Goal: Task Accomplishment & Management: Manage account settings

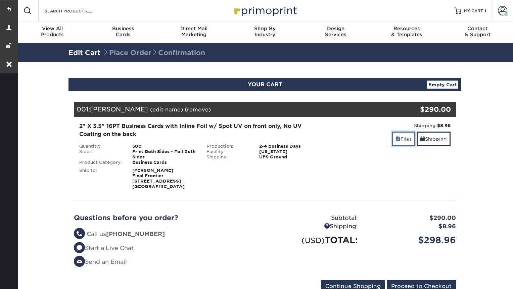
click at [407, 145] on link "Files" at bounding box center [403, 139] width 23 height 14
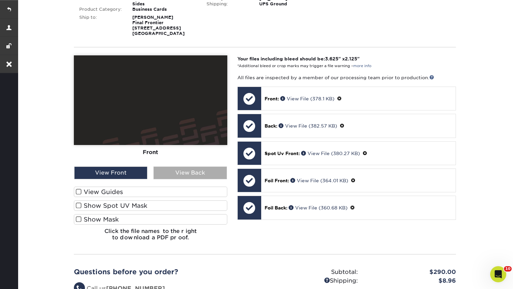
click at [179, 174] on div "View Back" at bounding box center [189, 173] width 73 height 13
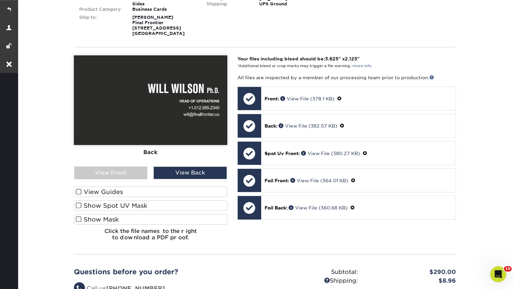
click at [80, 195] on label "View Guides" at bounding box center [150, 192] width 153 height 10
click at [0, 0] on input "View Guides" at bounding box center [0, 0] width 0 height 0
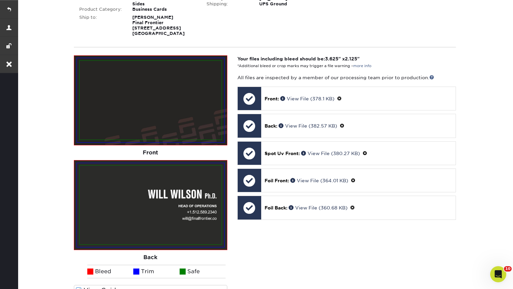
scroll to position [211, 0]
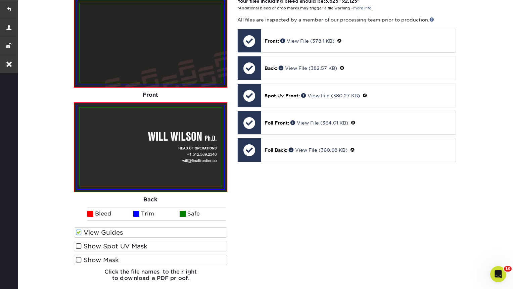
click at [77, 242] on label "Show Spot UV Mask" at bounding box center [150, 246] width 153 height 10
click at [0, 0] on input "Show Spot UV Mask" at bounding box center [0, 0] width 0 height 0
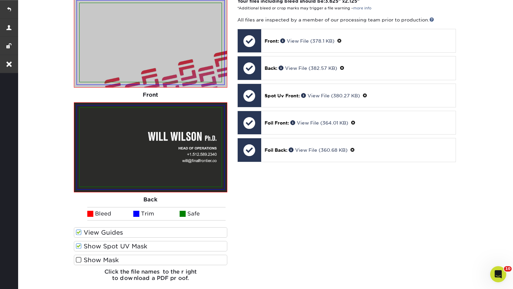
click at [77, 246] on span at bounding box center [79, 246] width 6 height 6
click at [0, 0] on input "Show Spot UV Mask" at bounding box center [0, 0] width 0 height 0
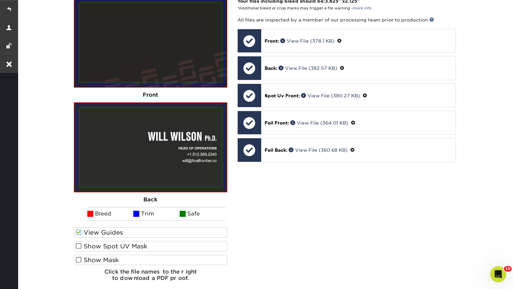
click at [77, 246] on span at bounding box center [79, 246] width 6 height 6
click at [0, 0] on input "Show Spot UV Mask" at bounding box center [0, 0] width 0 height 0
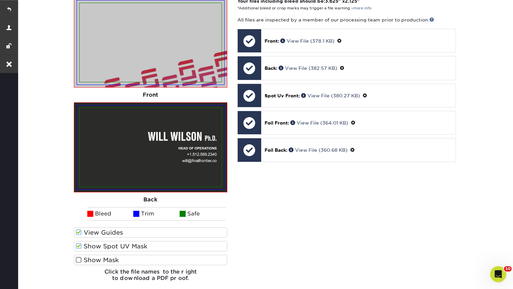
click at [77, 246] on span at bounding box center [79, 246] width 6 height 6
click at [0, 0] on input "Show Spot UV Mask" at bounding box center [0, 0] width 0 height 0
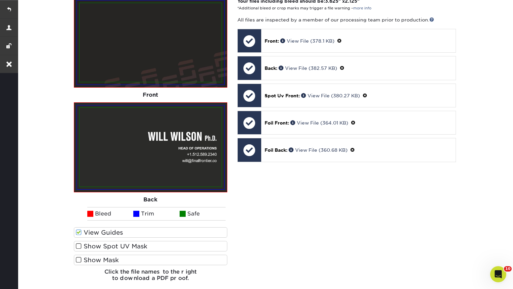
click at [77, 260] on span at bounding box center [79, 260] width 6 height 6
click at [0, 0] on input "Show Mask" at bounding box center [0, 0] width 0 height 0
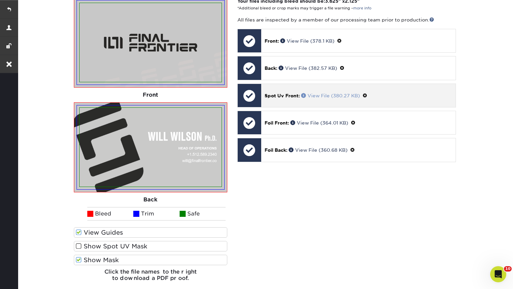
click at [319, 94] on link "View File (380.27 KB)" at bounding box center [330, 95] width 59 height 5
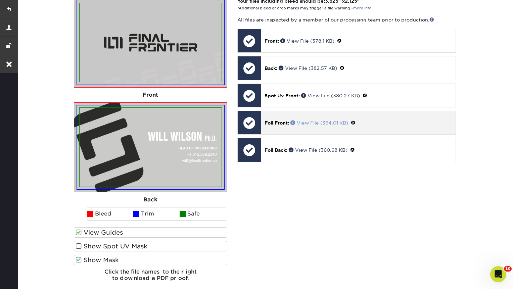
click at [321, 124] on link "View File (364.01 KB)" at bounding box center [319, 122] width 58 height 5
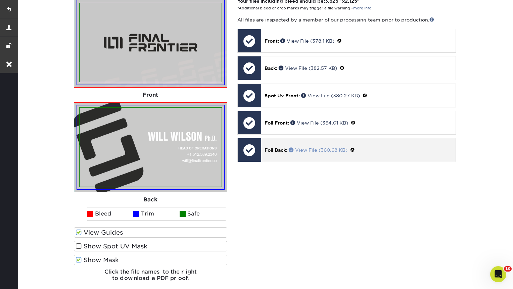
click at [325, 149] on link "View File (360.68 KB)" at bounding box center [318, 149] width 59 height 5
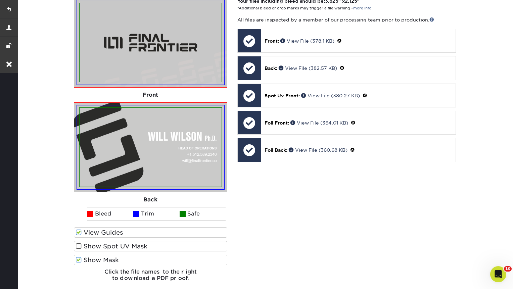
click at [78, 262] on span at bounding box center [79, 260] width 6 height 6
click at [0, 0] on input "Show Mask" at bounding box center [0, 0] width 0 height 0
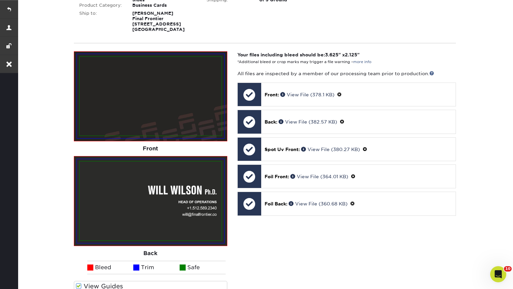
scroll to position [158, 0]
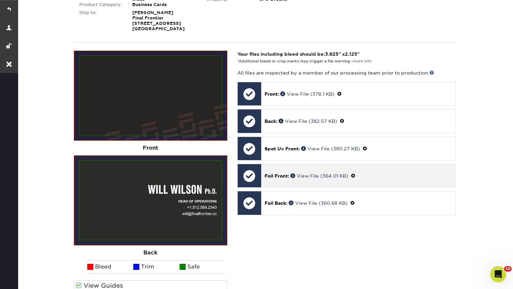
click at [320, 171] on div "Foil Front: View File (364.01 KB)" at bounding box center [358, 175] width 194 height 23
click at [319, 174] on link "View File (364.01 KB)" at bounding box center [319, 175] width 58 height 5
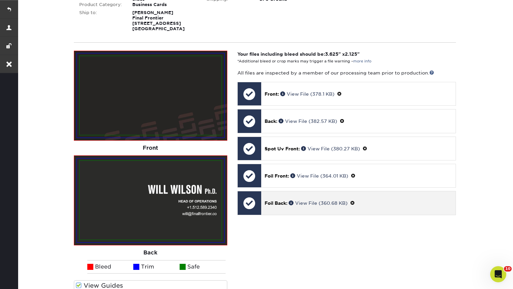
click at [315, 208] on div "Foil Back: View File (360.68 KB)" at bounding box center [358, 202] width 194 height 23
click at [318, 204] on link "View File (360.68 KB)" at bounding box center [318, 202] width 59 height 5
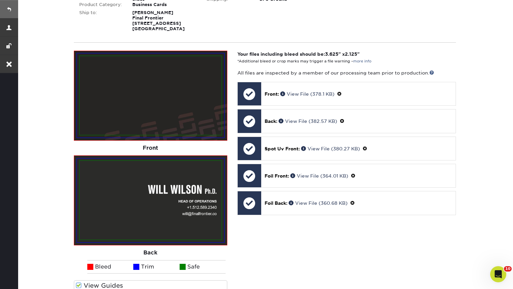
click at [6, 6] on link at bounding box center [9, 9] width 18 height 18
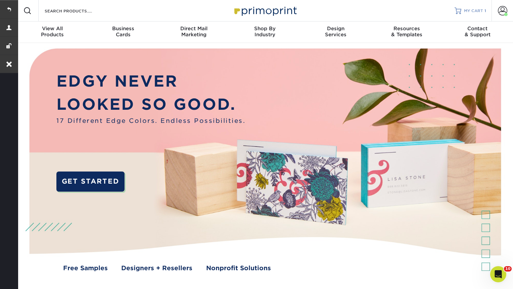
click at [467, 10] on span "MY CART" at bounding box center [473, 11] width 19 height 6
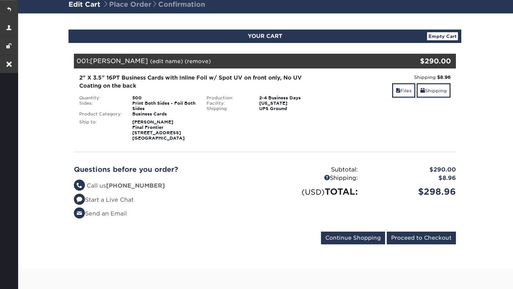
scroll to position [55, 0]
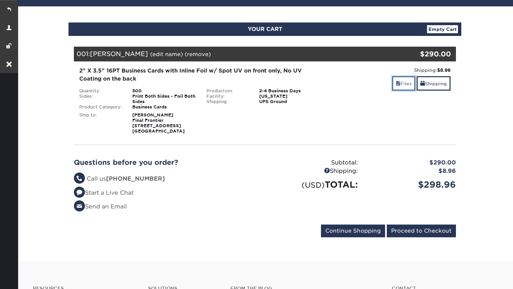
click at [402, 83] on link "Files" at bounding box center [403, 83] width 23 height 14
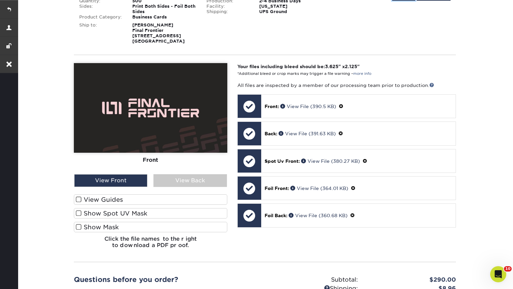
scroll to position [0, 0]
click at [78, 201] on span at bounding box center [79, 199] width 6 height 6
click at [0, 0] on input "View Guides" at bounding box center [0, 0] width 0 height 0
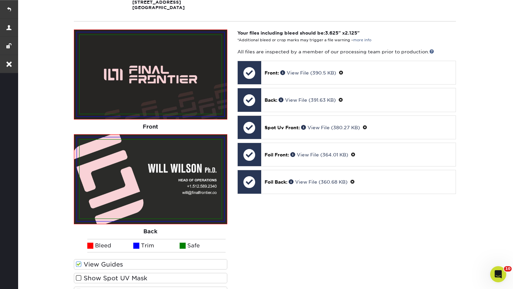
scroll to position [179, 0]
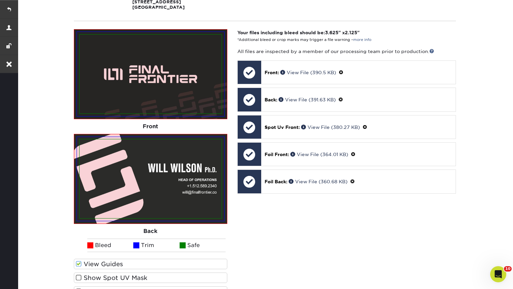
click at [76, 278] on span at bounding box center [79, 278] width 6 height 6
click at [0, 0] on input "Show Spot UV Mask" at bounding box center [0, 0] width 0 height 0
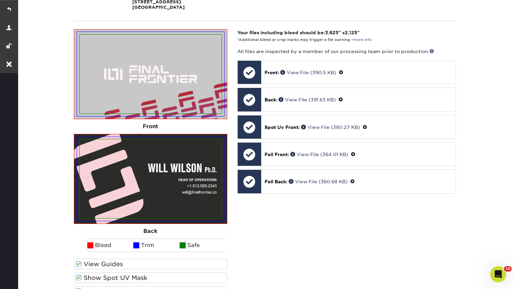
click at [76, 278] on span at bounding box center [79, 278] width 6 height 6
click at [0, 0] on input "Show Spot UV Mask" at bounding box center [0, 0] width 0 height 0
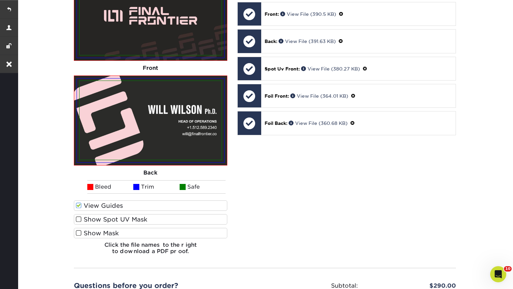
scroll to position [243, 0]
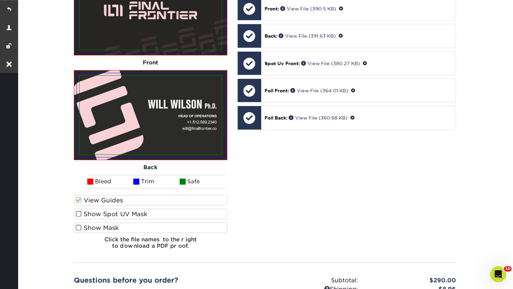
click at [79, 227] on span at bounding box center [79, 228] width 6 height 6
click at [0, 0] on input "Show Mask" at bounding box center [0, 0] width 0 height 0
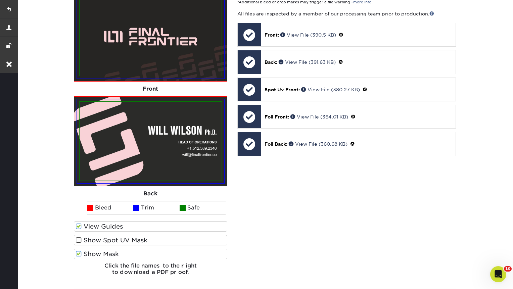
scroll to position [217, 0]
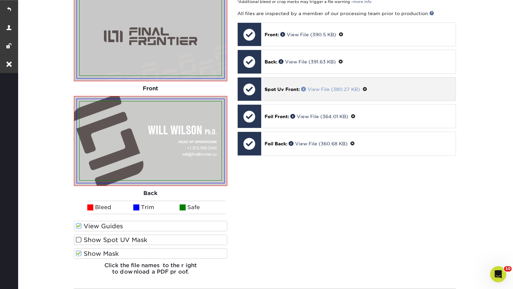
click at [329, 87] on link "View File (380.27 KB)" at bounding box center [330, 89] width 59 height 5
click at [328, 90] on link "View File (380.27 KB)" at bounding box center [330, 89] width 59 height 5
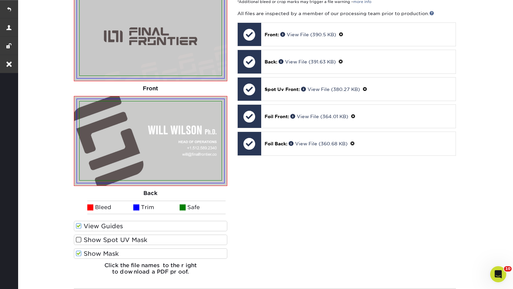
click at [79, 227] on span at bounding box center [79, 226] width 6 height 6
click at [0, 0] on input "View Guides" at bounding box center [0, 0] width 0 height 0
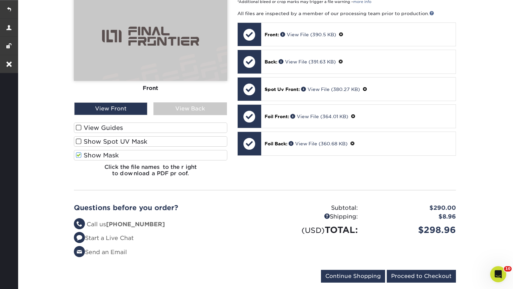
scroll to position [119, 0]
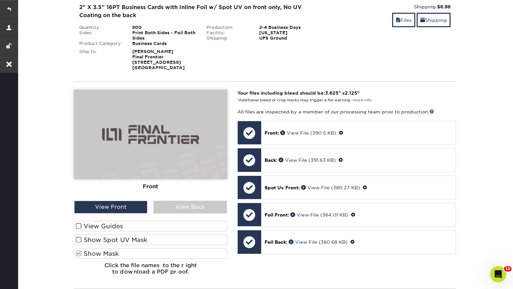
click at [79, 255] on span at bounding box center [79, 253] width 6 height 6
click at [0, 0] on input "Show Mask" at bounding box center [0, 0] width 0 height 0
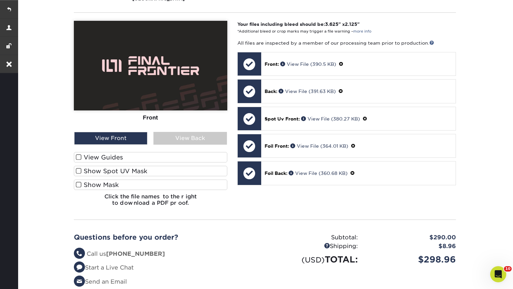
scroll to position [189, 0]
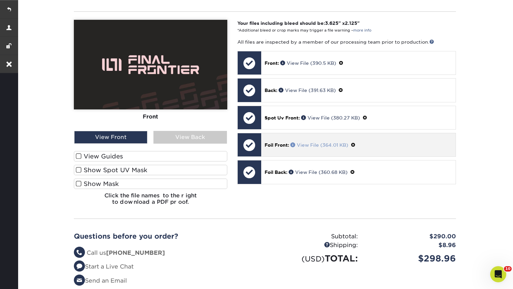
click at [321, 146] on link "View File (364.01 KB)" at bounding box center [319, 144] width 58 height 5
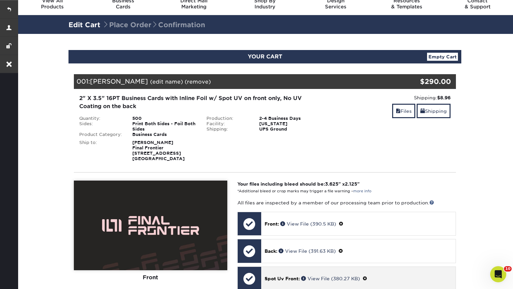
scroll to position [0, 0]
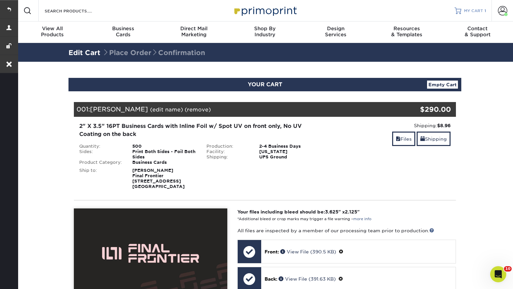
click at [478, 13] on span "MY CART" at bounding box center [473, 11] width 19 height 6
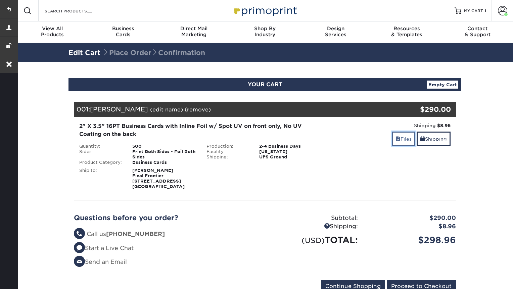
click at [404, 134] on link "Files" at bounding box center [403, 139] width 23 height 14
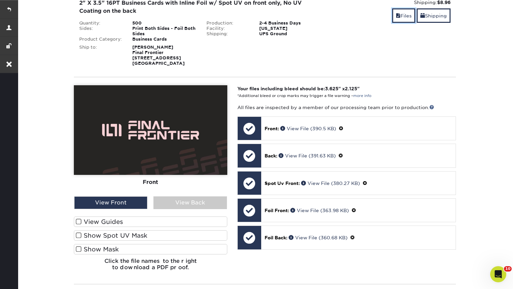
scroll to position [140, 0]
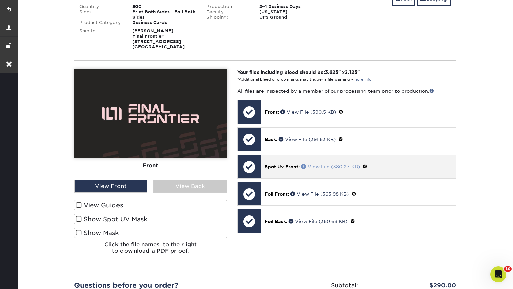
click at [344, 168] on link "View File (380.27 KB)" at bounding box center [330, 166] width 59 height 5
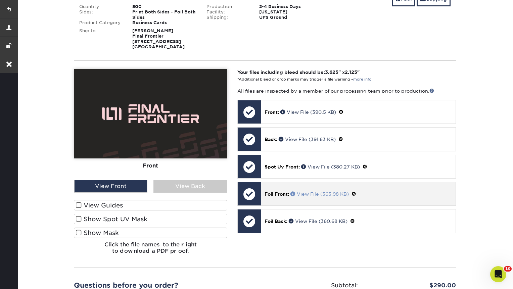
click at [314, 196] on link "View File (363.98 KB)" at bounding box center [319, 193] width 58 height 5
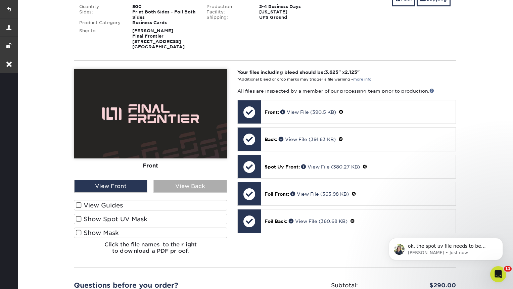
click at [173, 186] on div "View Back" at bounding box center [189, 186] width 73 height 13
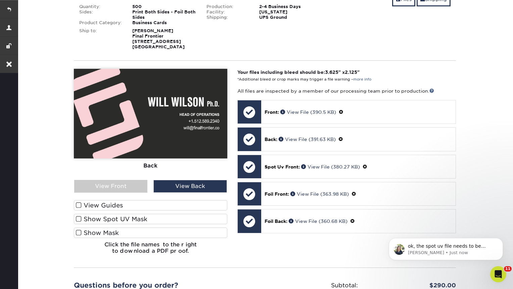
click at [75, 221] on label "Show Spot UV Mask" at bounding box center [150, 219] width 153 height 10
click at [0, 0] on input "Show Spot UV Mask" at bounding box center [0, 0] width 0 height 0
click at [78, 219] on span at bounding box center [79, 219] width 6 height 6
click at [0, 0] on input "Show Spot UV Mask" at bounding box center [0, 0] width 0 height 0
click at [78, 231] on span at bounding box center [79, 233] width 6 height 6
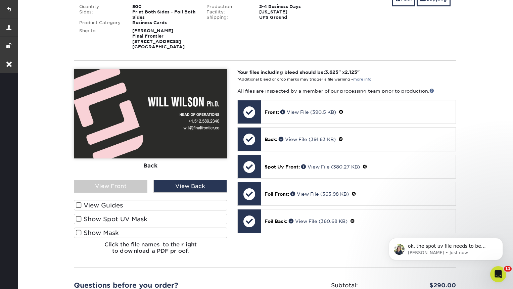
click at [0, 0] on input "Show Mask" at bounding box center [0, 0] width 0 height 0
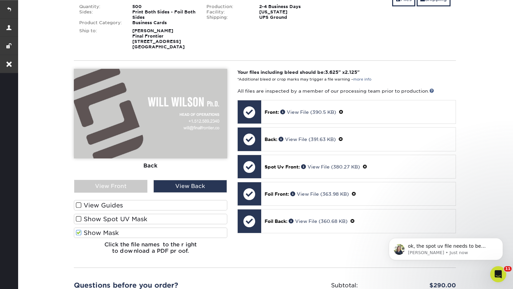
click at [78, 231] on span at bounding box center [79, 233] width 6 height 6
click at [0, 0] on input "Show Mask" at bounding box center [0, 0] width 0 height 0
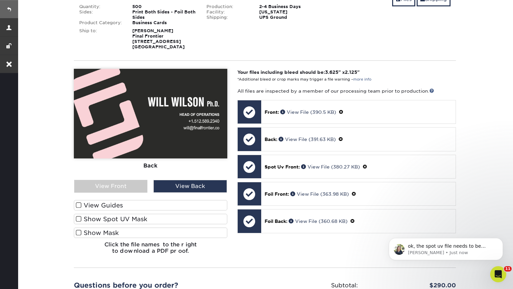
click at [9, 10] on link at bounding box center [9, 9] width 18 height 18
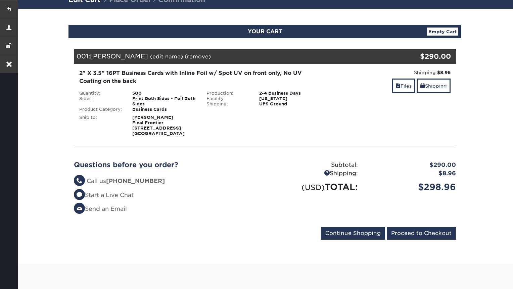
scroll to position [61, 0]
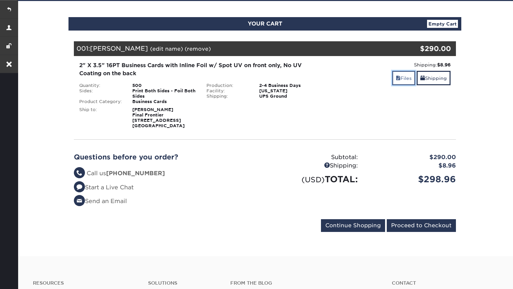
click at [397, 78] on span at bounding box center [398, 78] width 5 height 5
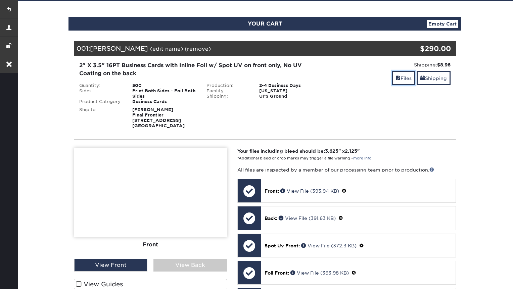
scroll to position [149, 0]
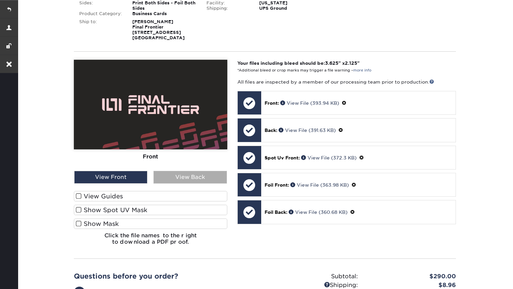
click at [187, 177] on div "View Back" at bounding box center [189, 177] width 73 height 13
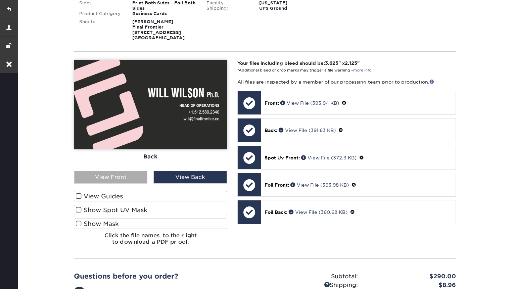
click at [119, 177] on div "View Front" at bounding box center [110, 177] width 73 height 13
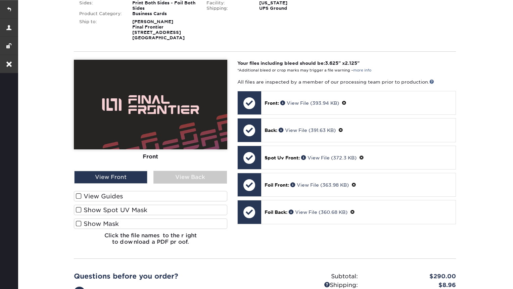
click at [79, 195] on span at bounding box center [79, 196] width 6 height 6
click at [0, 0] on input "View Guides" at bounding box center [0, 0] width 0 height 0
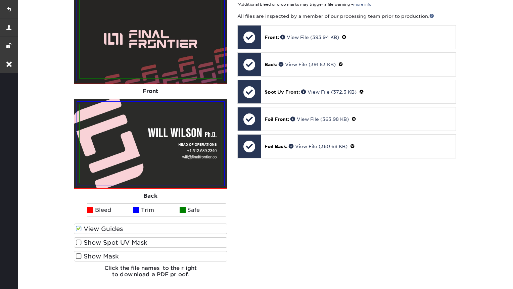
scroll to position [215, 0]
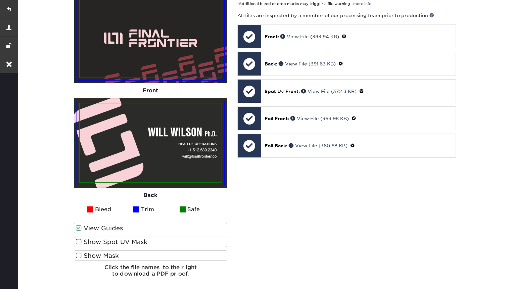
click at [79, 242] on span at bounding box center [79, 242] width 6 height 6
click at [0, 0] on input "Show Spot UV Mask" at bounding box center [0, 0] width 0 height 0
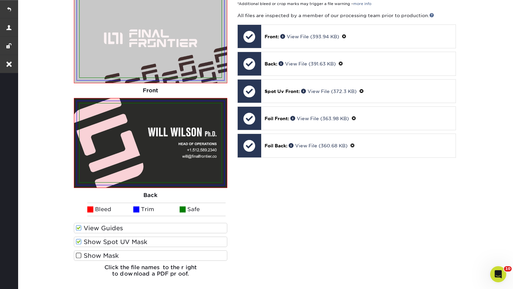
scroll to position [0, 0]
click at [78, 256] on span at bounding box center [79, 255] width 6 height 6
click at [0, 0] on input "Show Mask" at bounding box center [0, 0] width 0 height 0
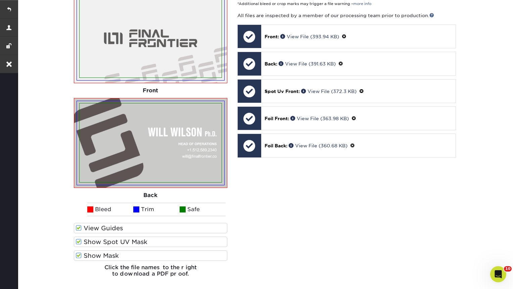
click at [78, 256] on span at bounding box center [79, 255] width 6 height 6
click at [0, 0] on input "Show Mask" at bounding box center [0, 0] width 0 height 0
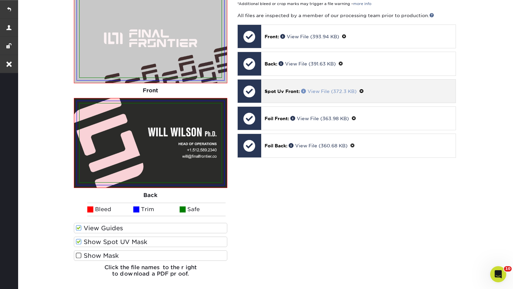
click at [340, 91] on link "View File (372.3 KB)" at bounding box center [328, 91] width 55 height 5
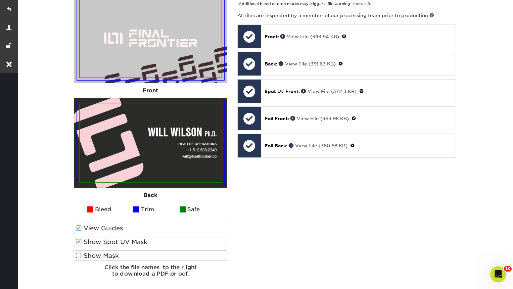
click at [77, 227] on span at bounding box center [79, 228] width 6 height 6
click at [0, 0] on input "View Guides" at bounding box center [0, 0] width 0 height 0
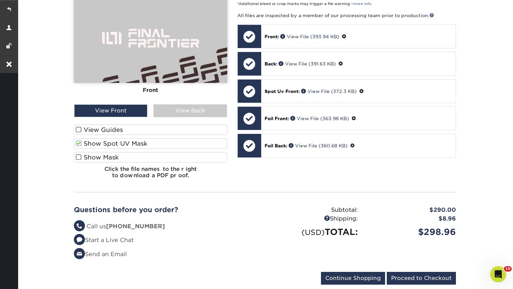
scroll to position [117, 0]
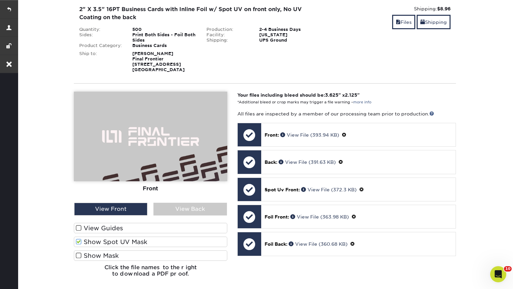
click at [78, 242] on span at bounding box center [79, 242] width 6 height 6
click at [0, 0] on input "Show Spot UV Mask" at bounding box center [0, 0] width 0 height 0
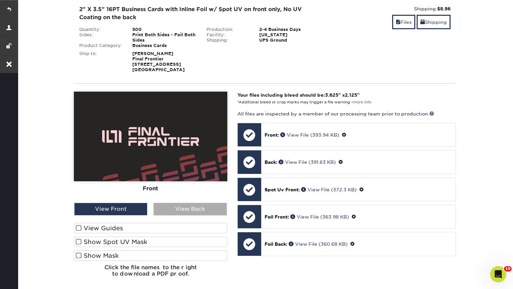
click at [169, 209] on div "View Back" at bounding box center [189, 209] width 73 height 13
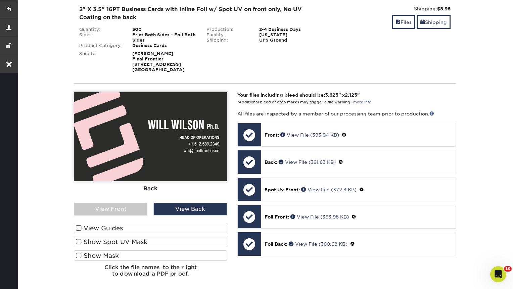
click at [77, 229] on span at bounding box center [79, 228] width 6 height 6
click at [0, 0] on input "View Guides" at bounding box center [0, 0] width 0 height 0
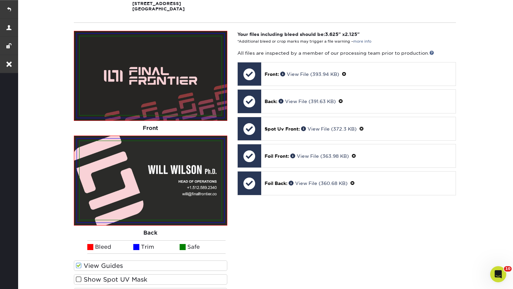
scroll to position [169, 0]
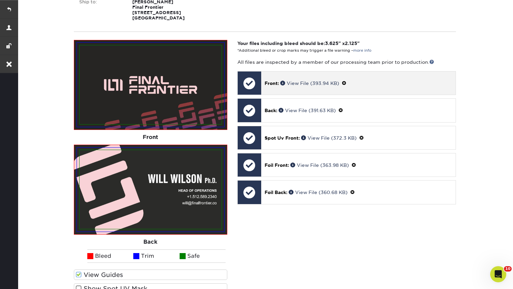
click at [304, 88] on div "Front: View File (393.94 KB)" at bounding box center [358, 83] width 194 height 23
click at [304, 84] on link "View File (393.94 KB)" at bounding box center [309, 83] width 59 height 5
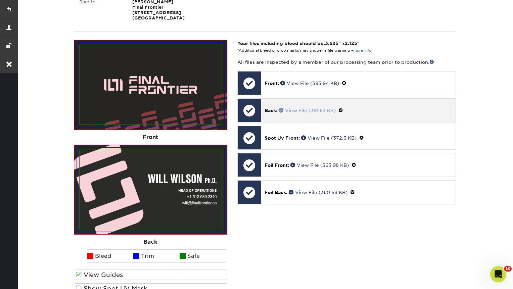
click at [307, 110] on link "View File (391.63 KB)" at bounding box center [307, 110] width 57 height 5
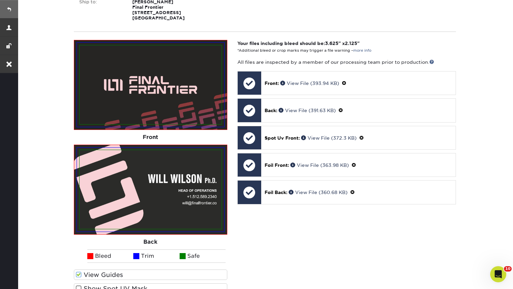
click at [10, 11] on link at bounding box center [9, 9] width 18 height 18
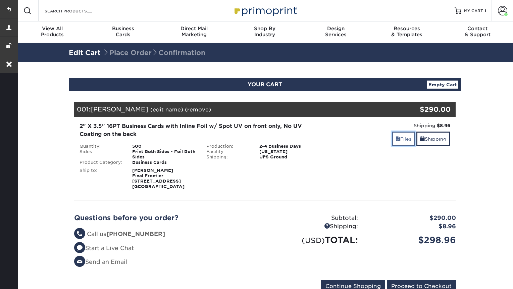
click at [404, 136] on link "Files" at bounding box center [403, 139] width 23 height 14
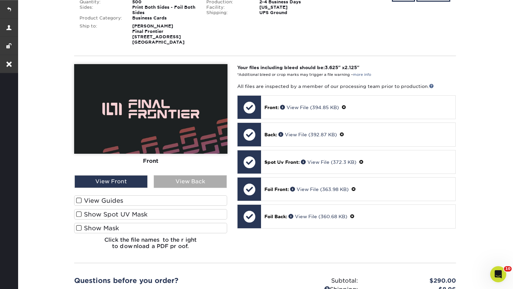
click at [176, 186] on div "View Back" at bounding box center [190, 181] width 73 height 13
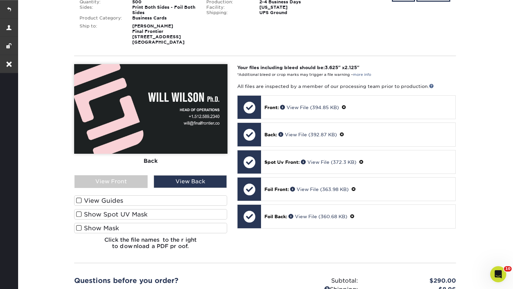
click at [82, 213] on span at bounding box center [79, 214] width 6 height 6
click at [0, 0] on input "Show Spot UV Mask" at bounding box center [0, 0] width 0 height 0
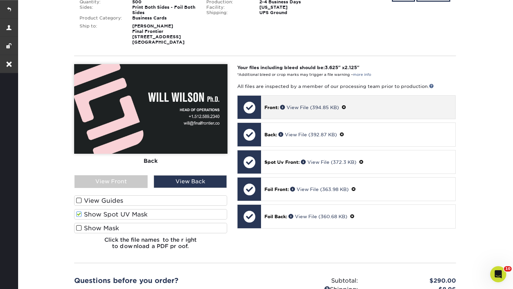
click at [319, 110] on p "Front: View File (394.85 KB)" at bounding box center [359, 107] width 188 height 7
click at [318, 106] on link "View File (394.85 KB)" at bounding box center [309, 107] width 59 height 5
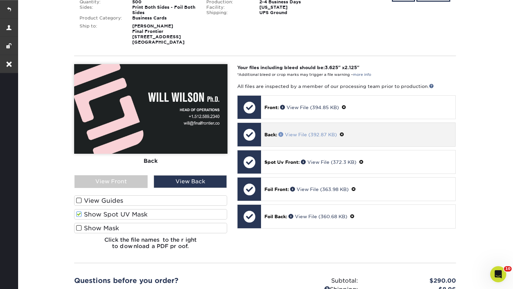
click at [319, 133] on link "View File (392.87 KB)" at bounding box center [308, 134] width 58 height 5
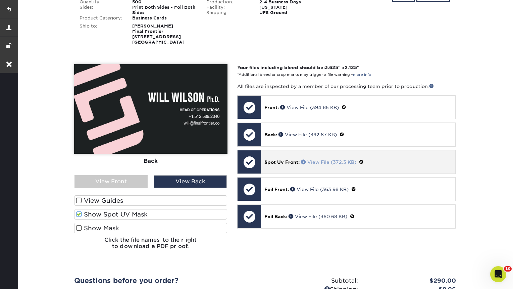
click at [336, 162] on link "View File (372.3 KB)" at bounding box center [328, 161] width 55 height 5
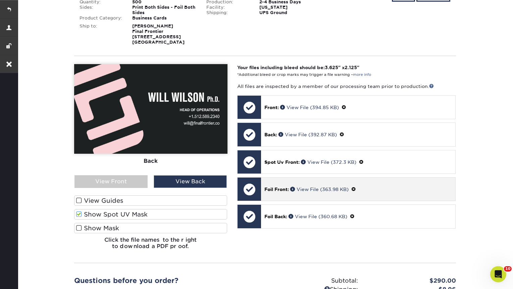
click at [313, 192] on p "Foil Front: View File (363.98 KB)" at bounding box center [359, 189] width 188 height 7
click at [316, 191] on link "View File (363.98 KB)" at bounding box center [319, 189] width 58 height 5
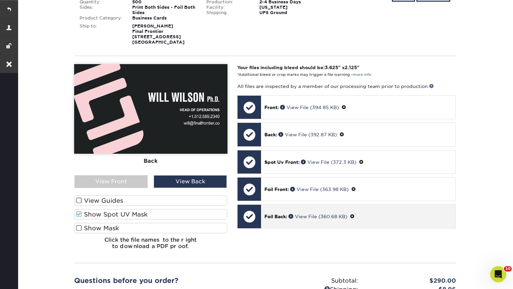
click at [334, 221] on div "Foil Back: View File (360.68 KB)" at bounding box center [358, 216] width 194 height 23
click at [319, 218] on link "View File (360.68 KB)" at bounding box center [318, 216] width 59 height 5
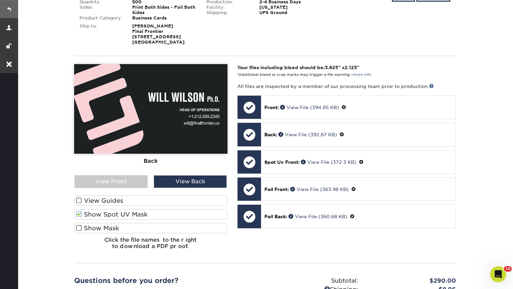
click at [9, 10] on link at bounding box center [9, 9] width 18 height 18
